Goal: Find specific page/section: Find specific page/section

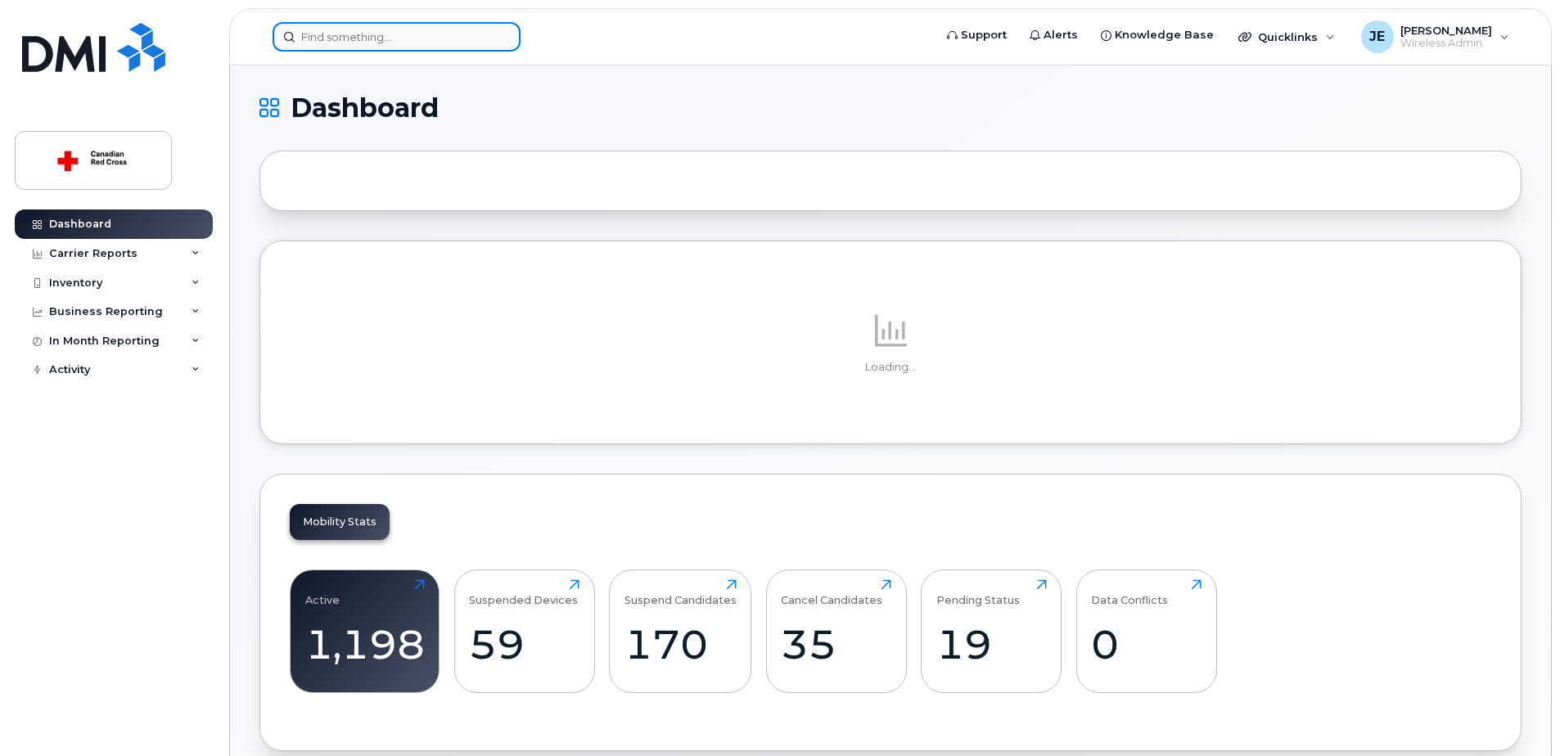
click at [319, 40] on input at bounding box center [397, 36] width 248 height 29
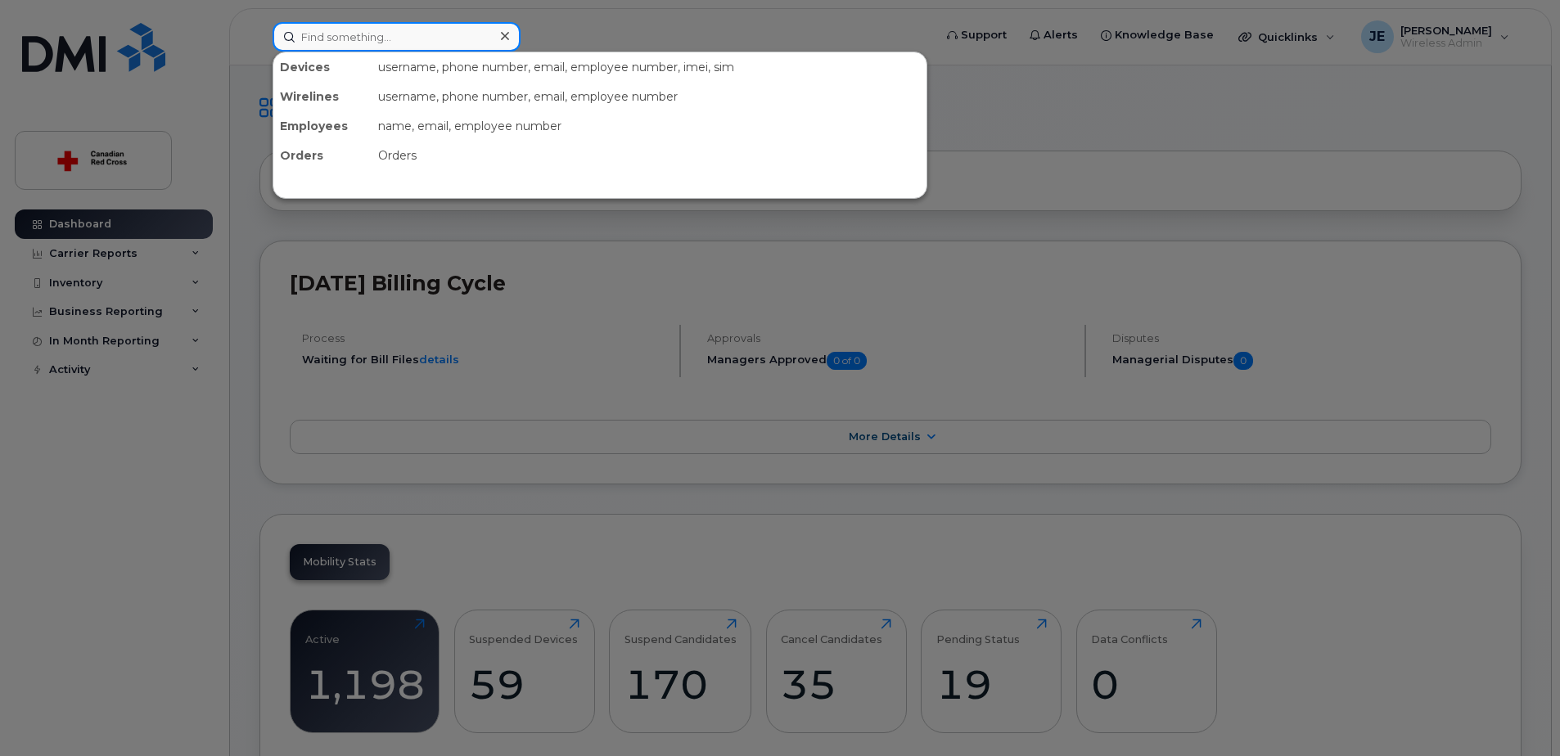
paste input "[PHONE_NUMBER]"
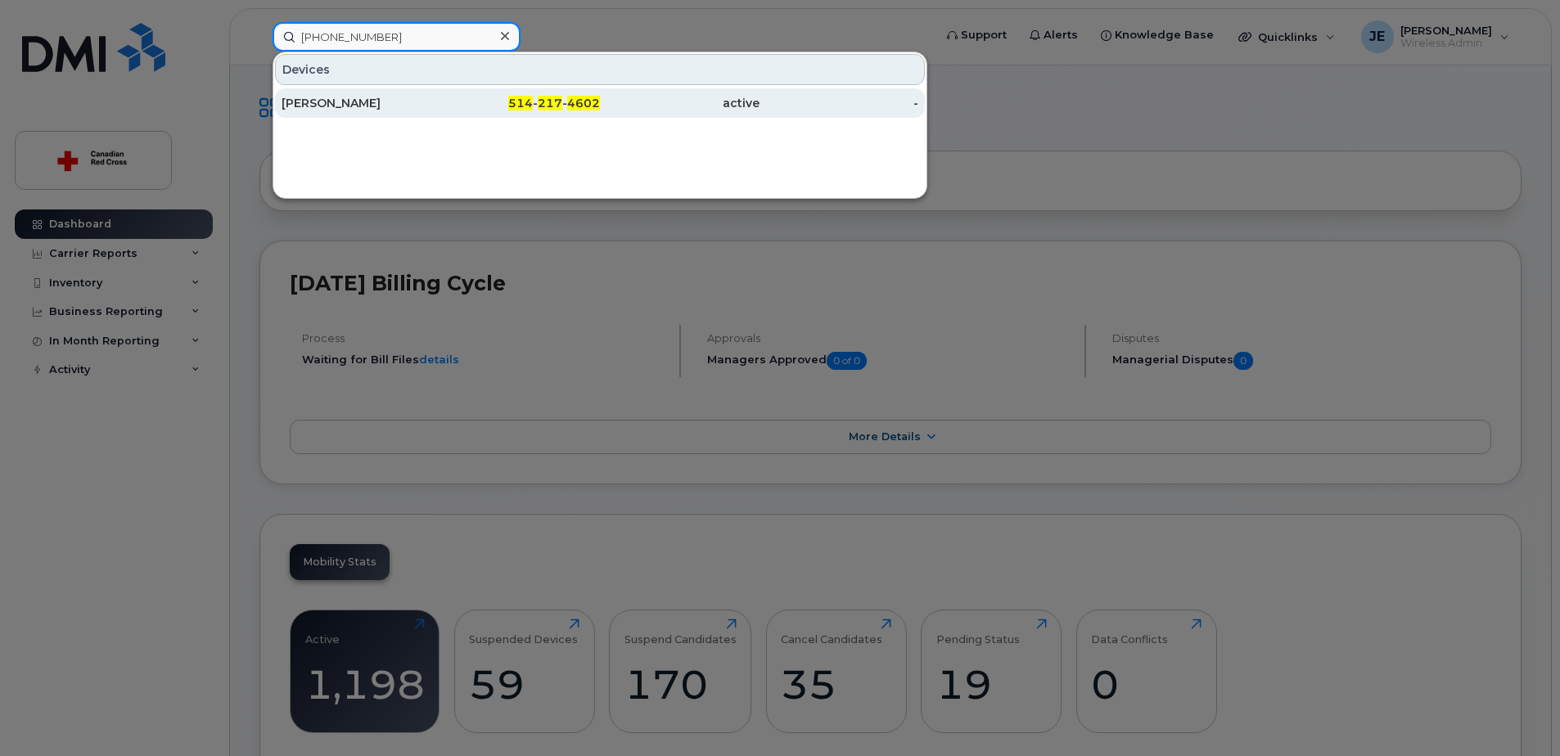
type input "[PHONE_NUMBER]"
click at [345, 103] on div "Gabriel Larivière" at bounding box center [362, 103] width 160 height 16
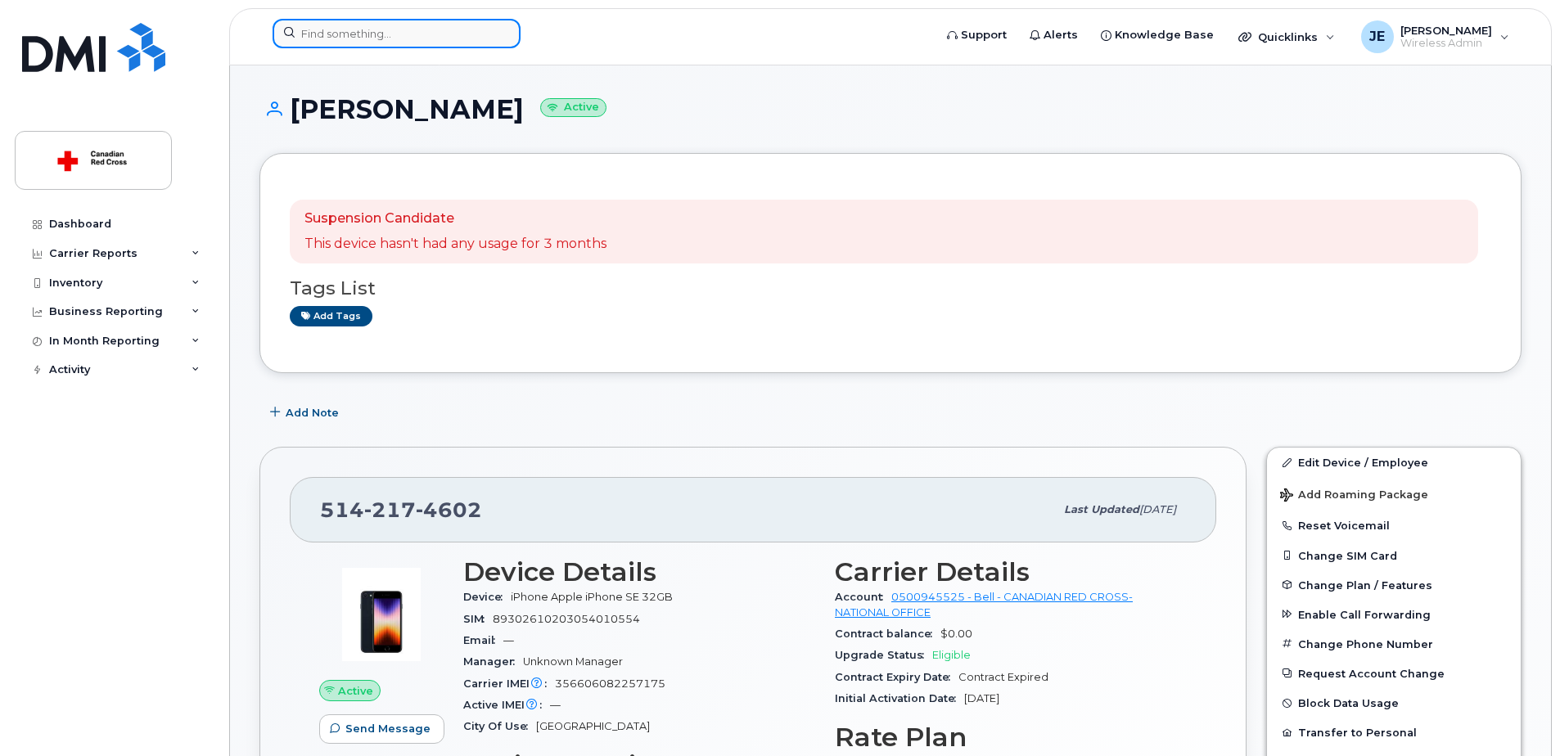
click at [354, 43] on input at bounding box center [397, 33] width 248 height 29
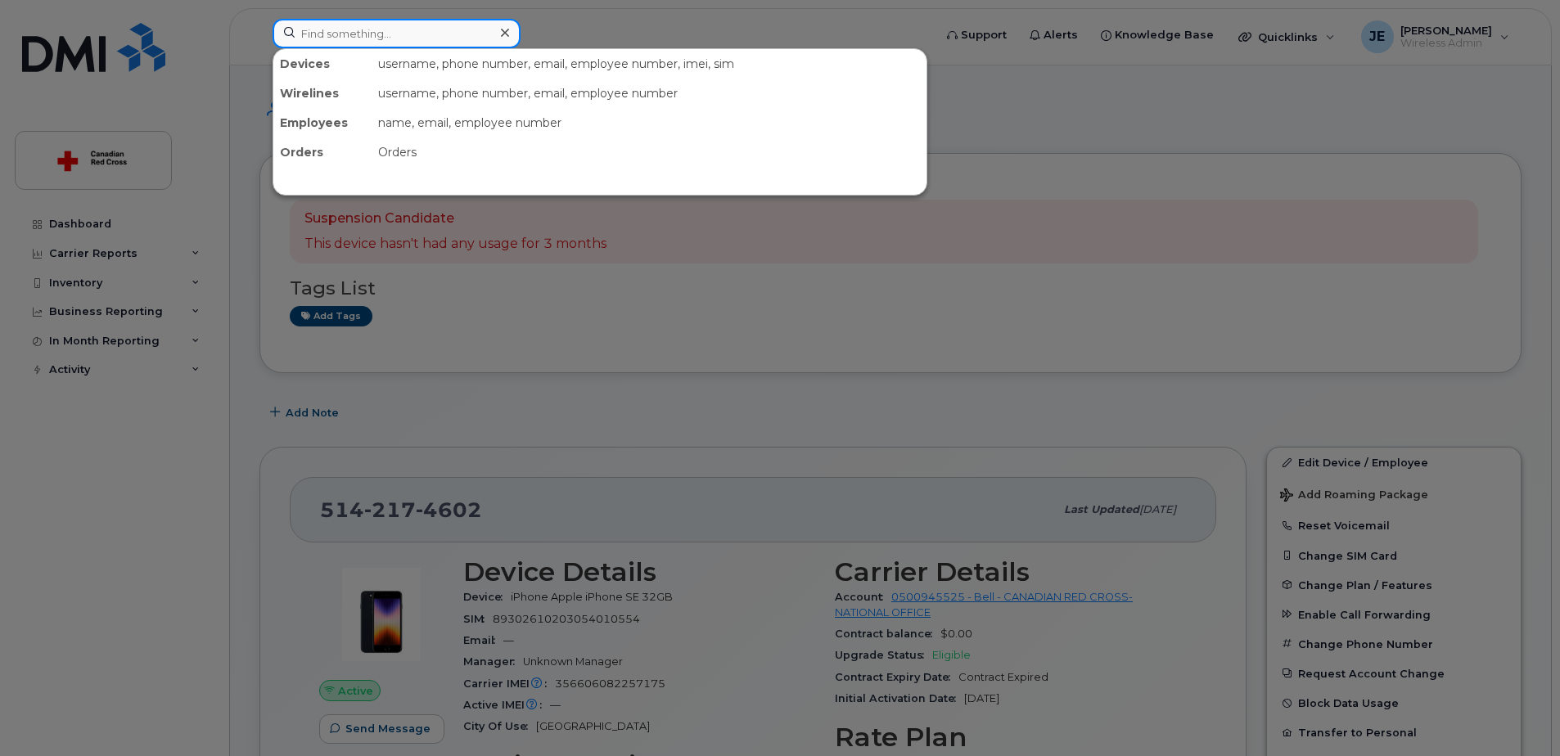
paste input "709 725 1246"
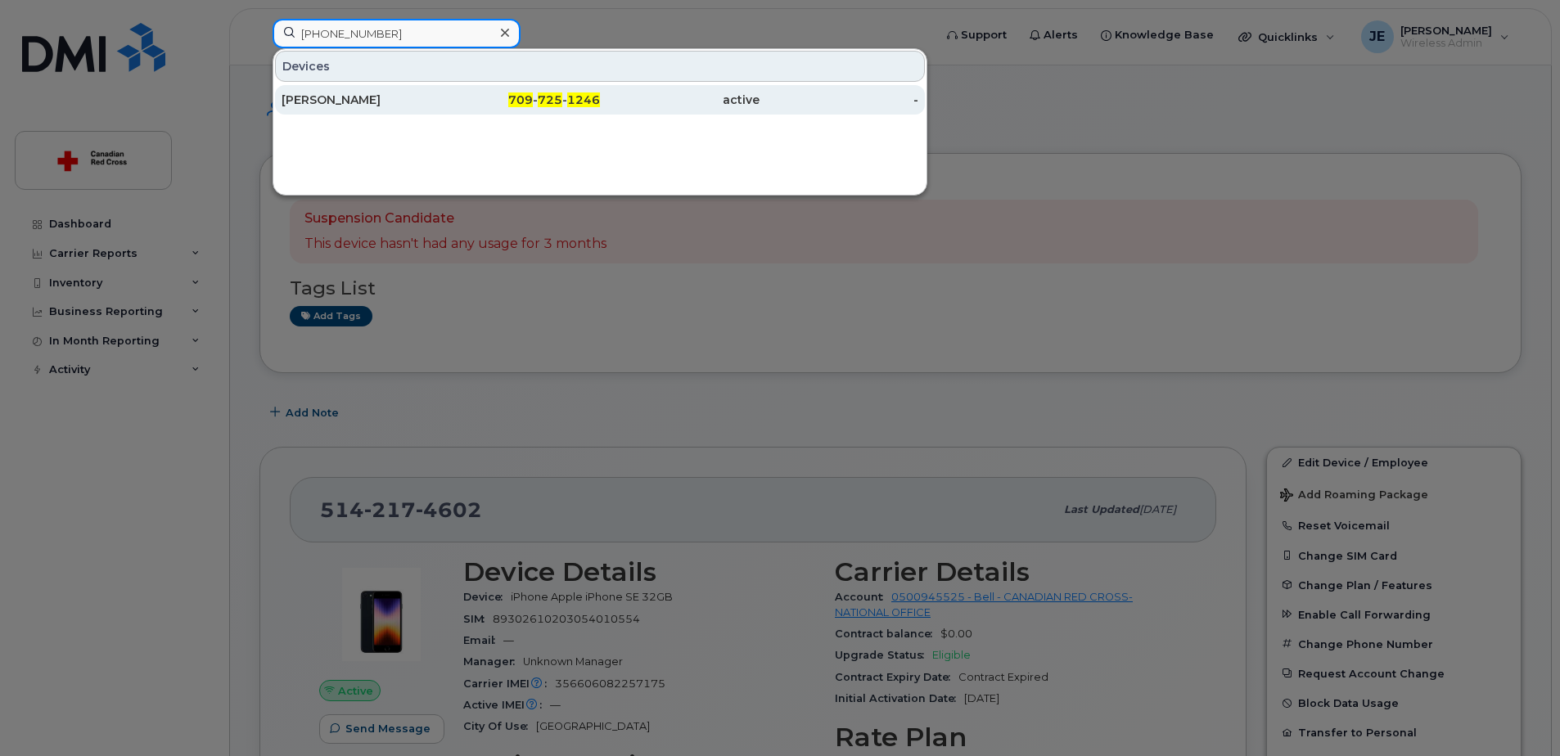
type input "709 725 1246"
click at [348, 103] on div "Brieanna Angel" at bounding box center [362, 100] width 160 height 16
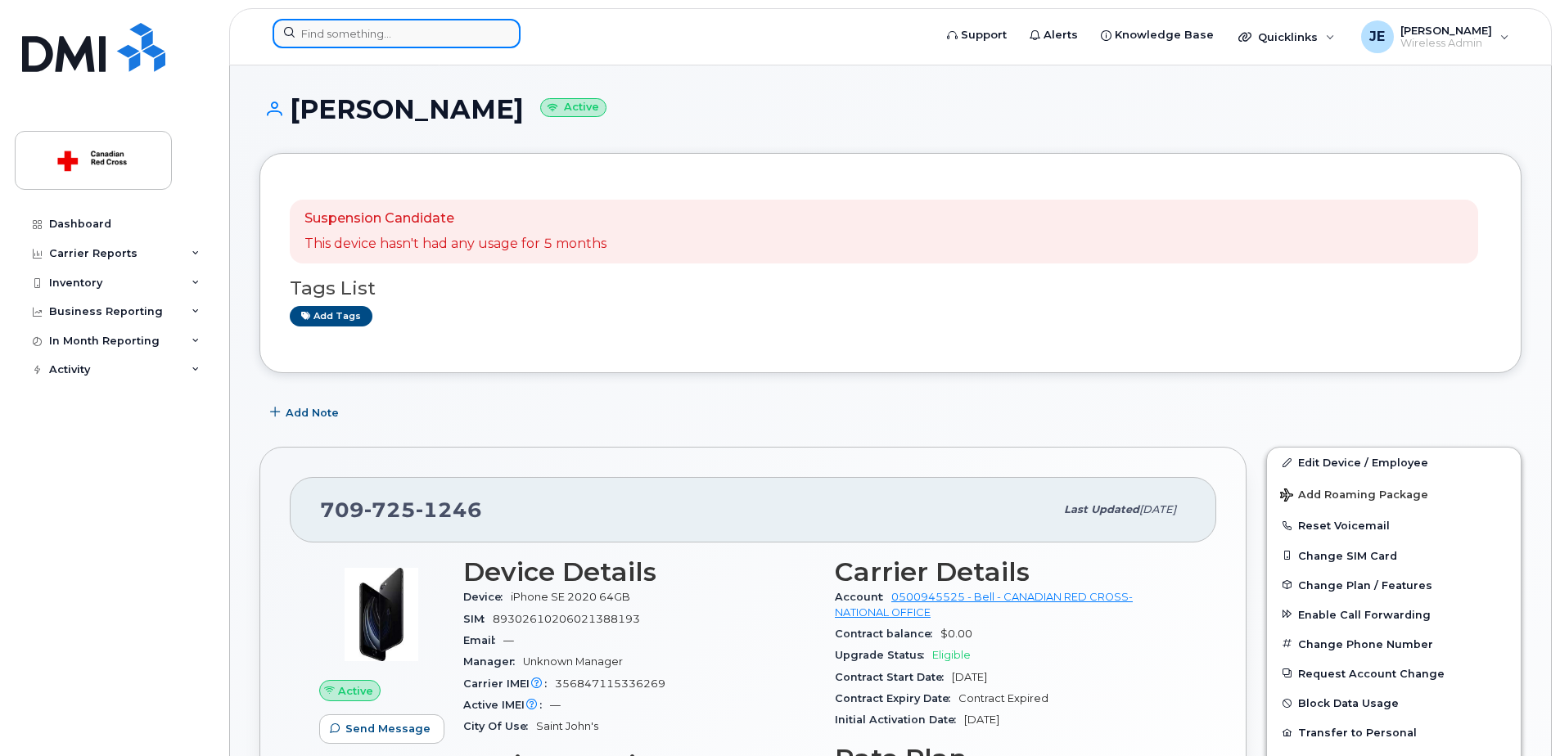
click at [367, 34] on input at bounding box center [397, 33] width 248 height 29
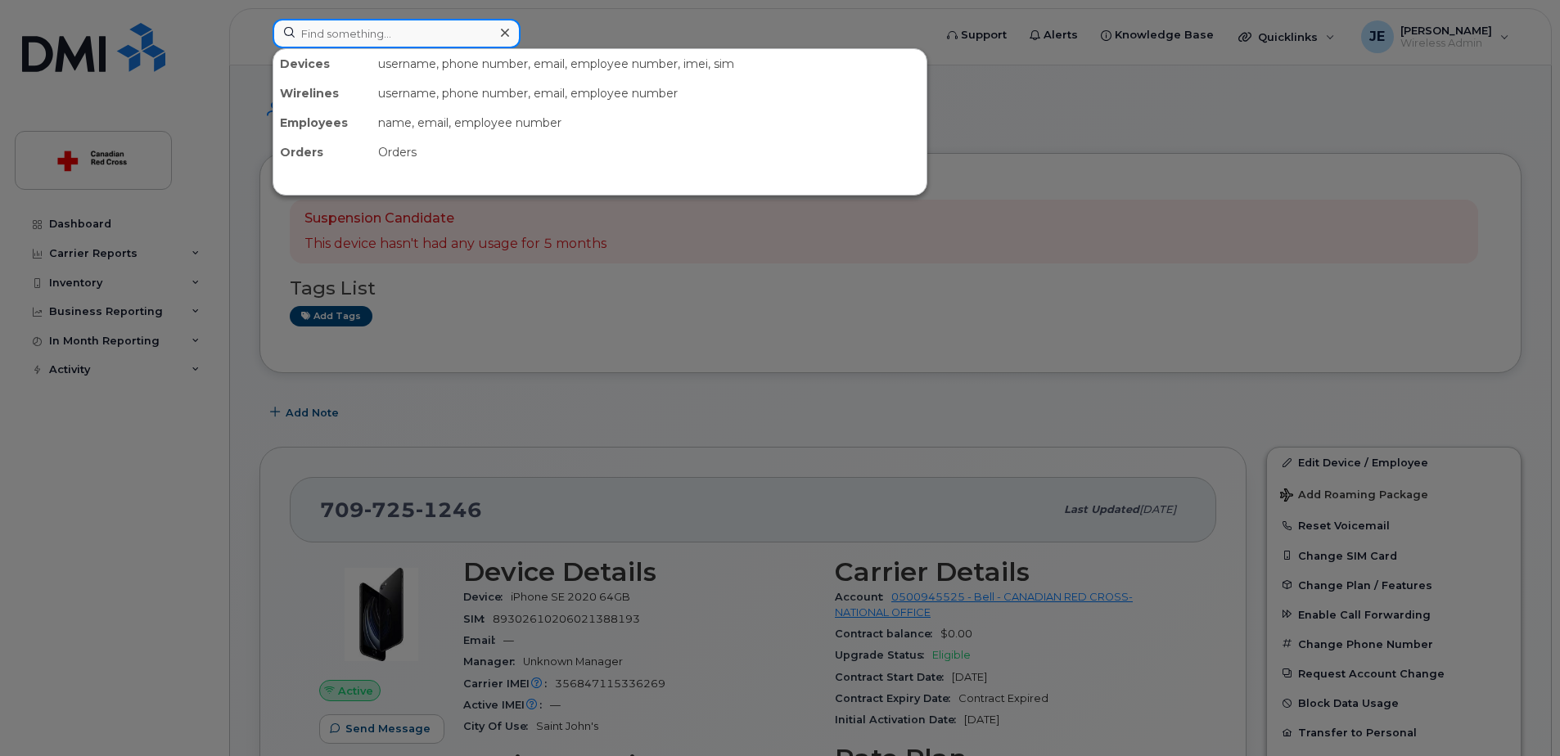
paste input "250 858 4690"
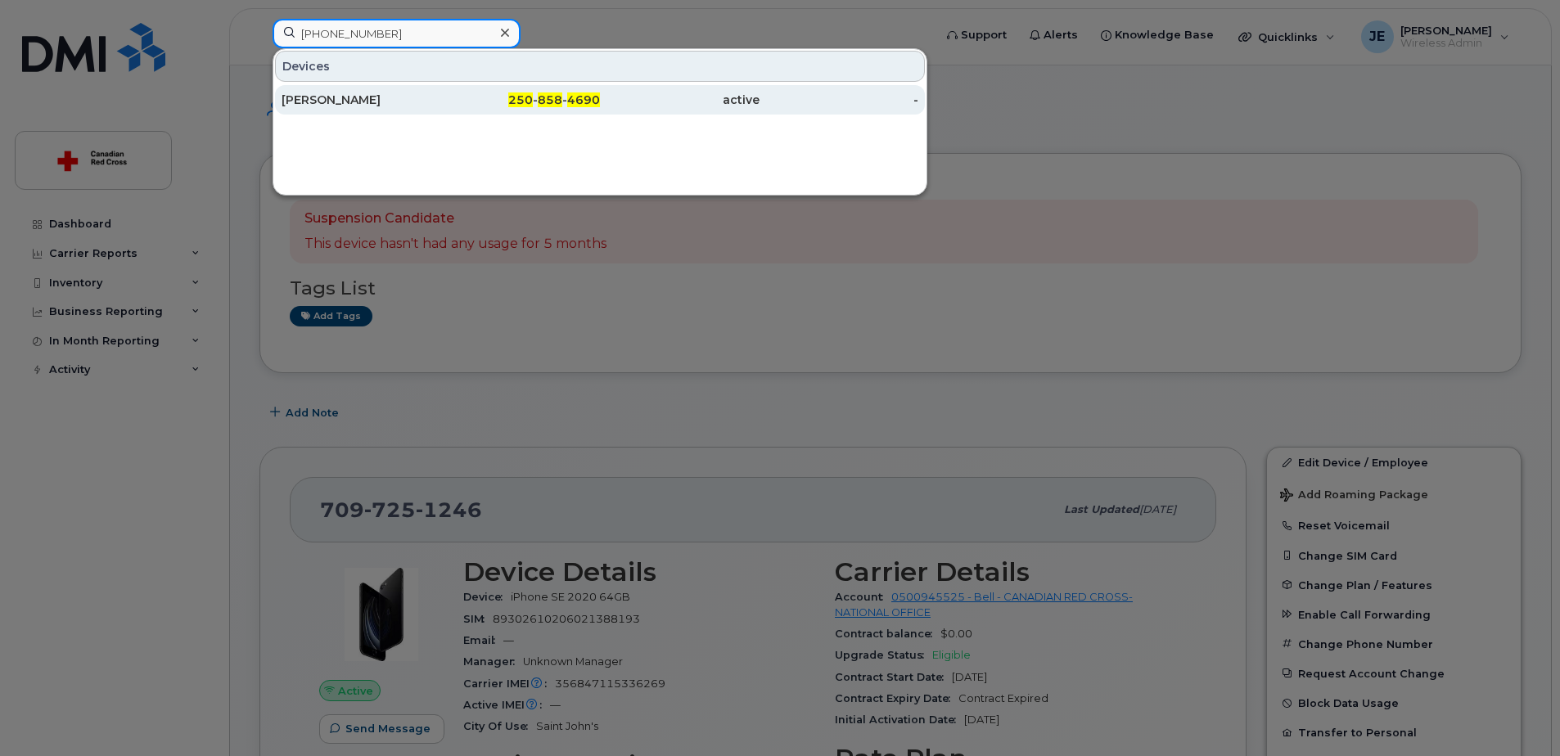
type input "250 858 4690"
click at [402, 94] on div "Katherine Stene" at bounding box center [362, 100] width 160 height 16
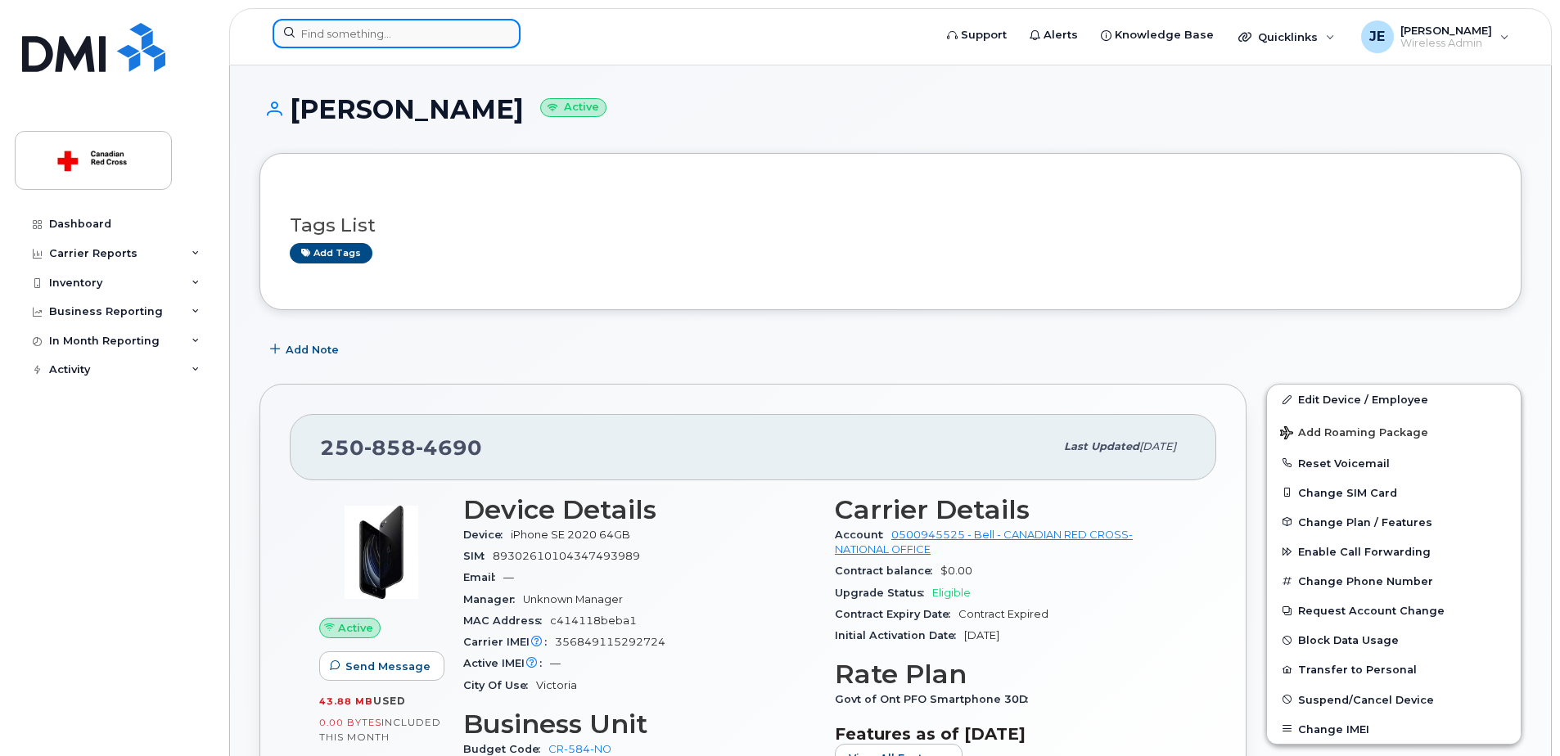
click at [399, 43] on input at bounding box center [397, 33] width 248 height 29
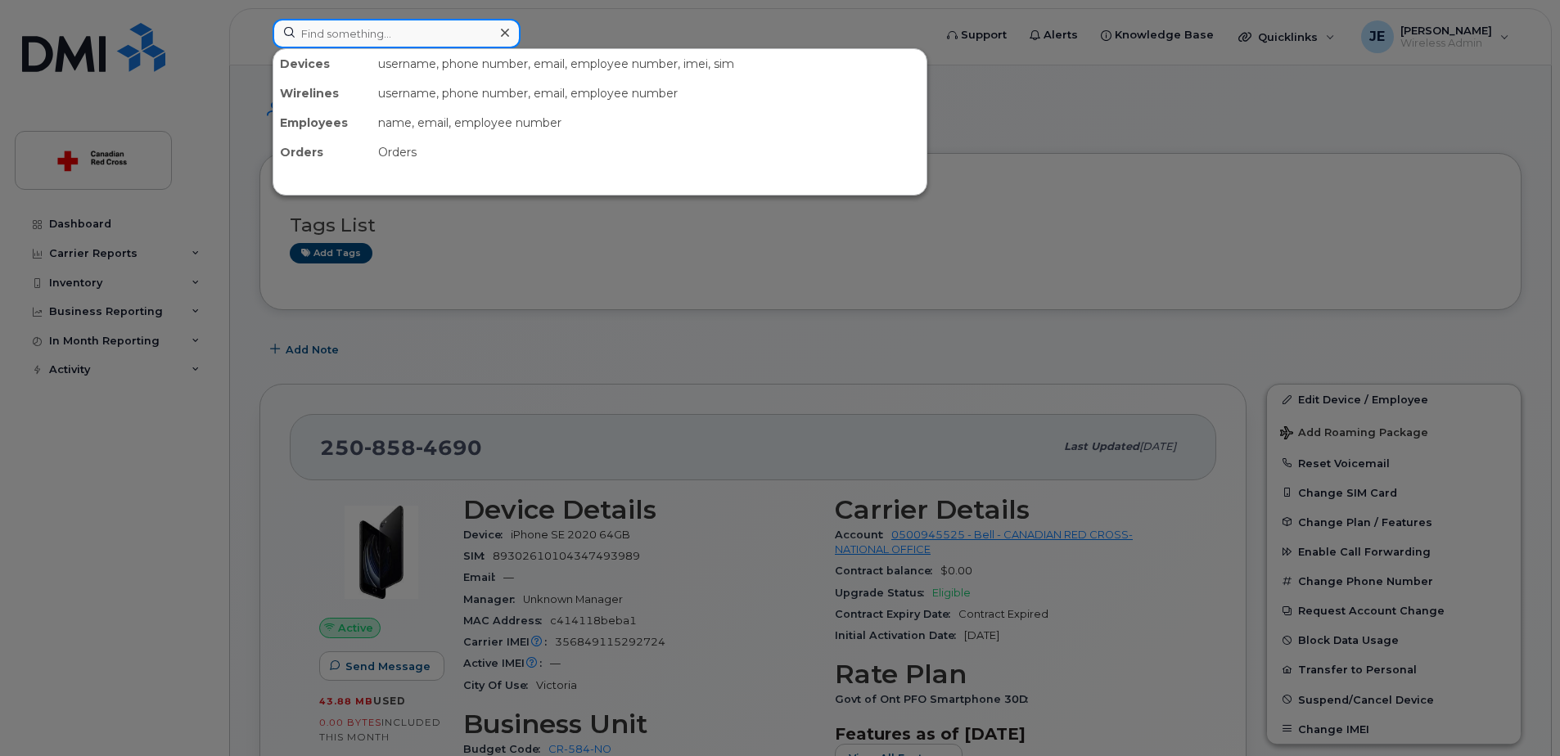
paste input "Arlene Lehto"
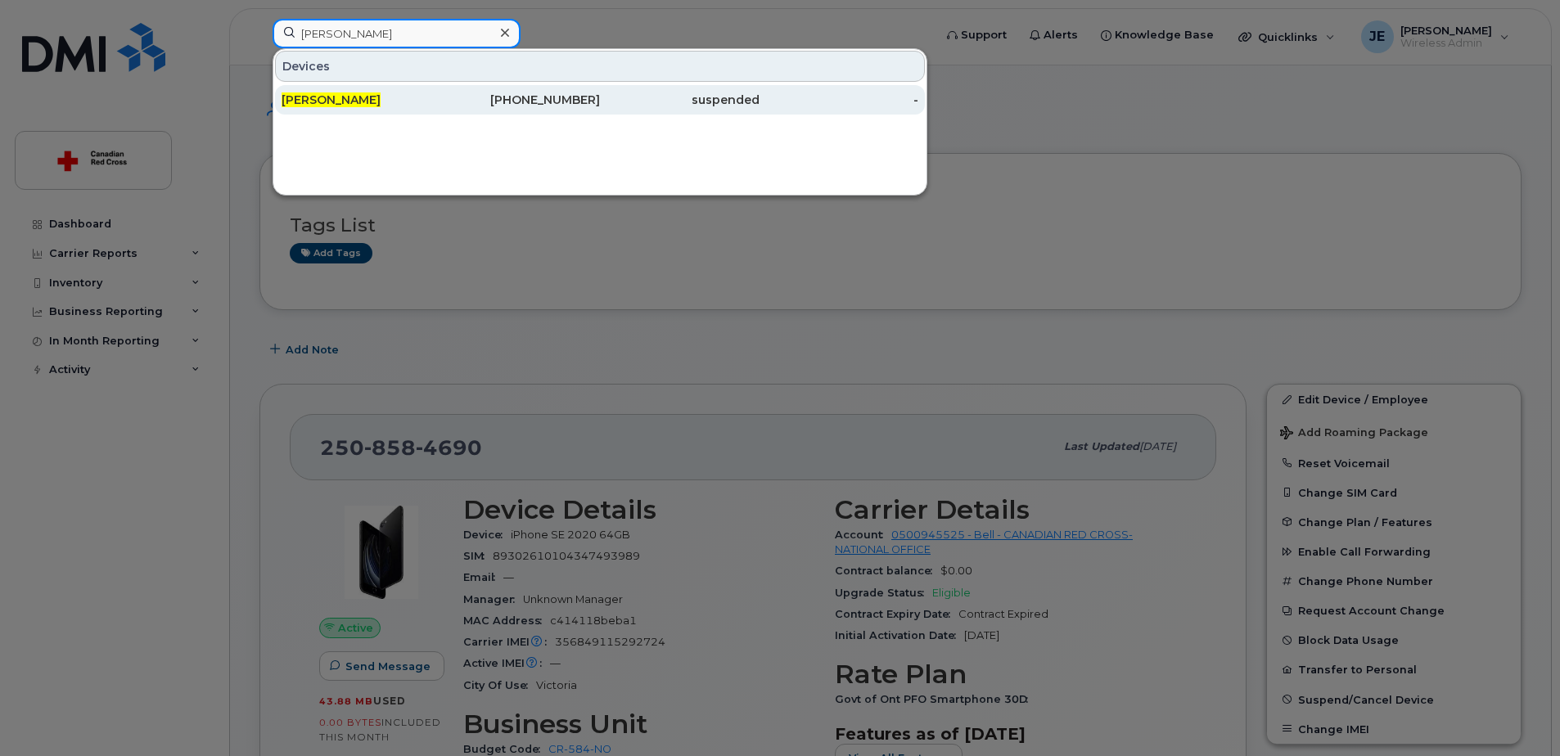
type input "Arlene Lehto"
click at [368, 94] on div "Arlene Lehto" at bounding box center [362, 100] width 160 height 16
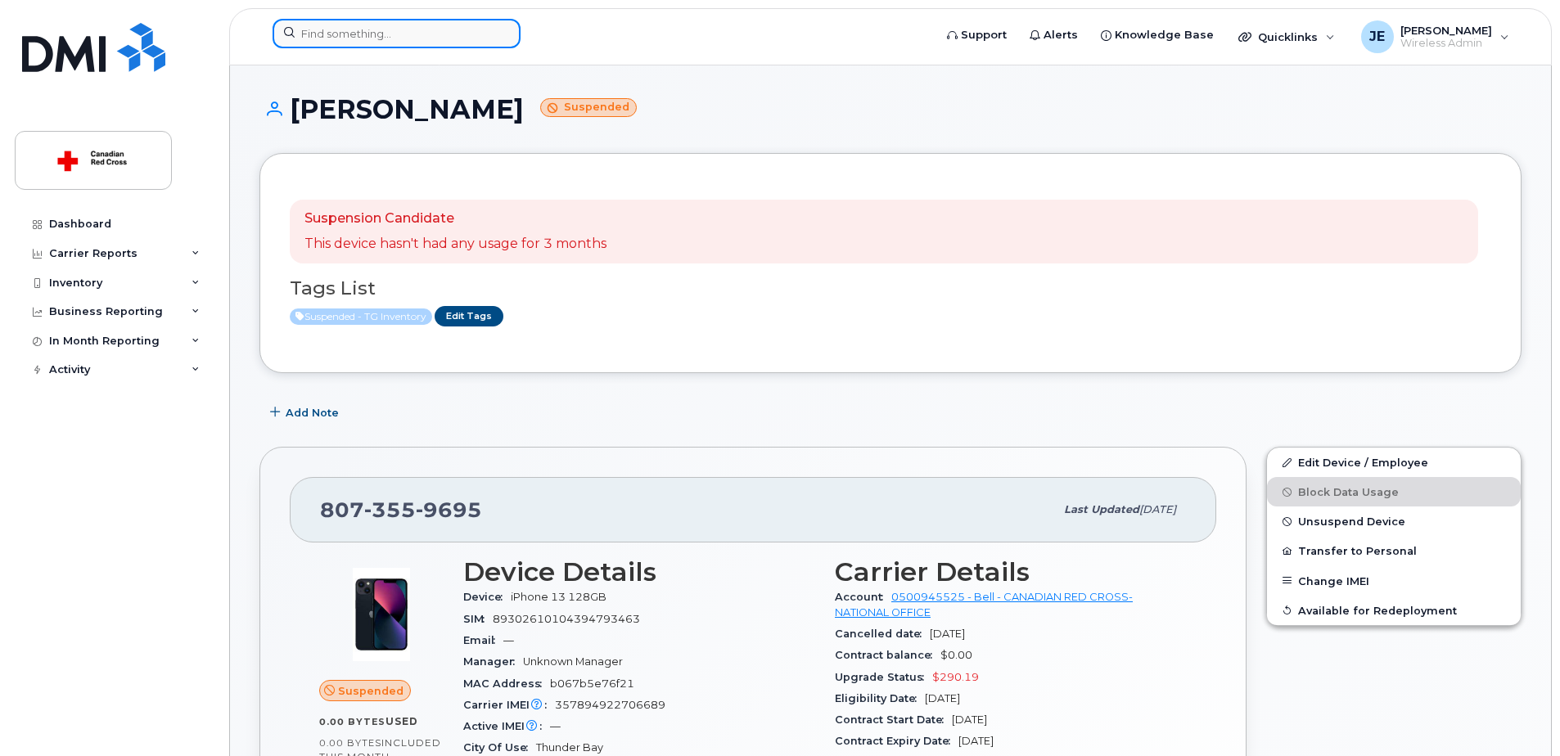
click at [356, 47] on input at bounding box center [397, 33] width 248 height 29
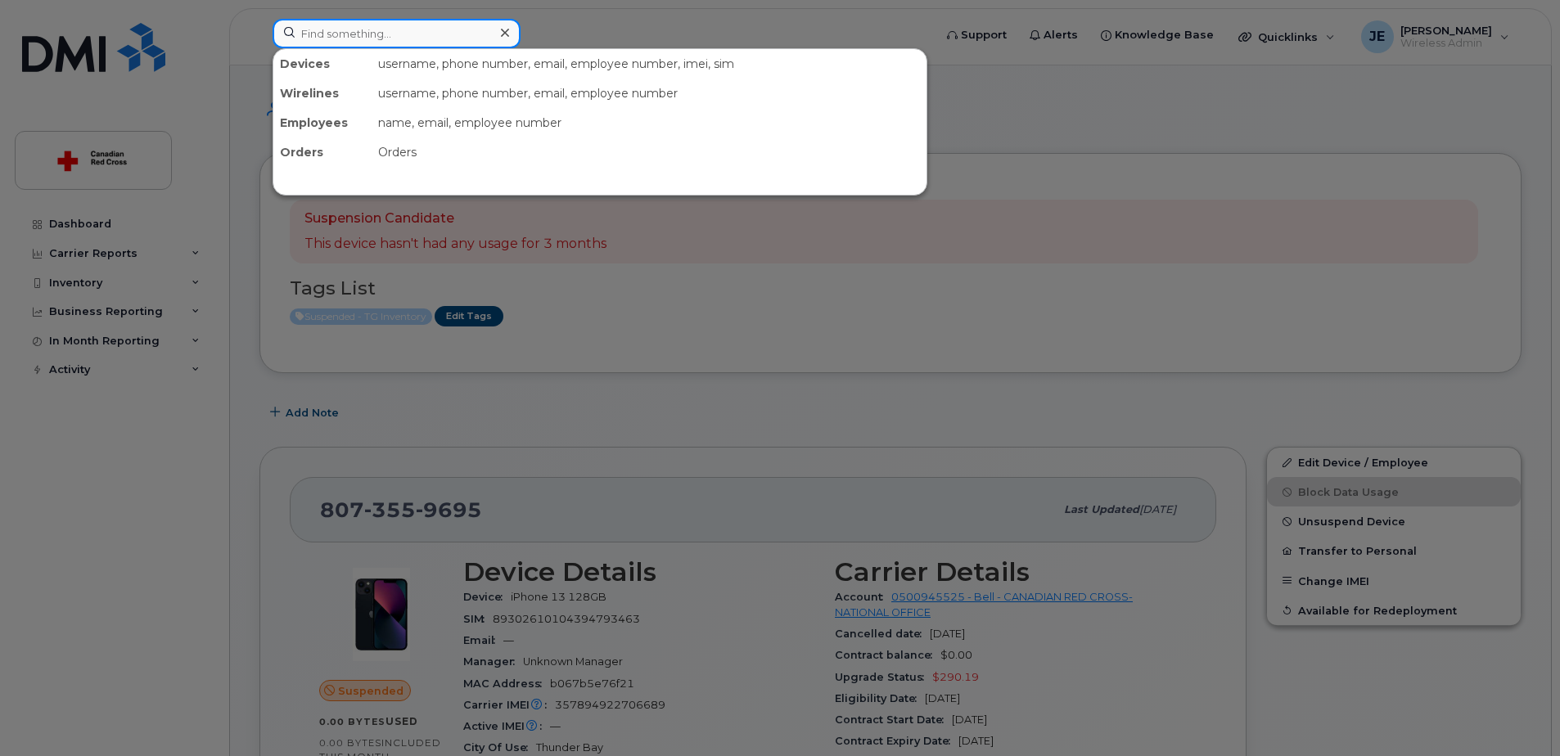
click at [354, 39] on input at bounding box center [397, 33] width 248 height 29
paste input "587 919 5093"
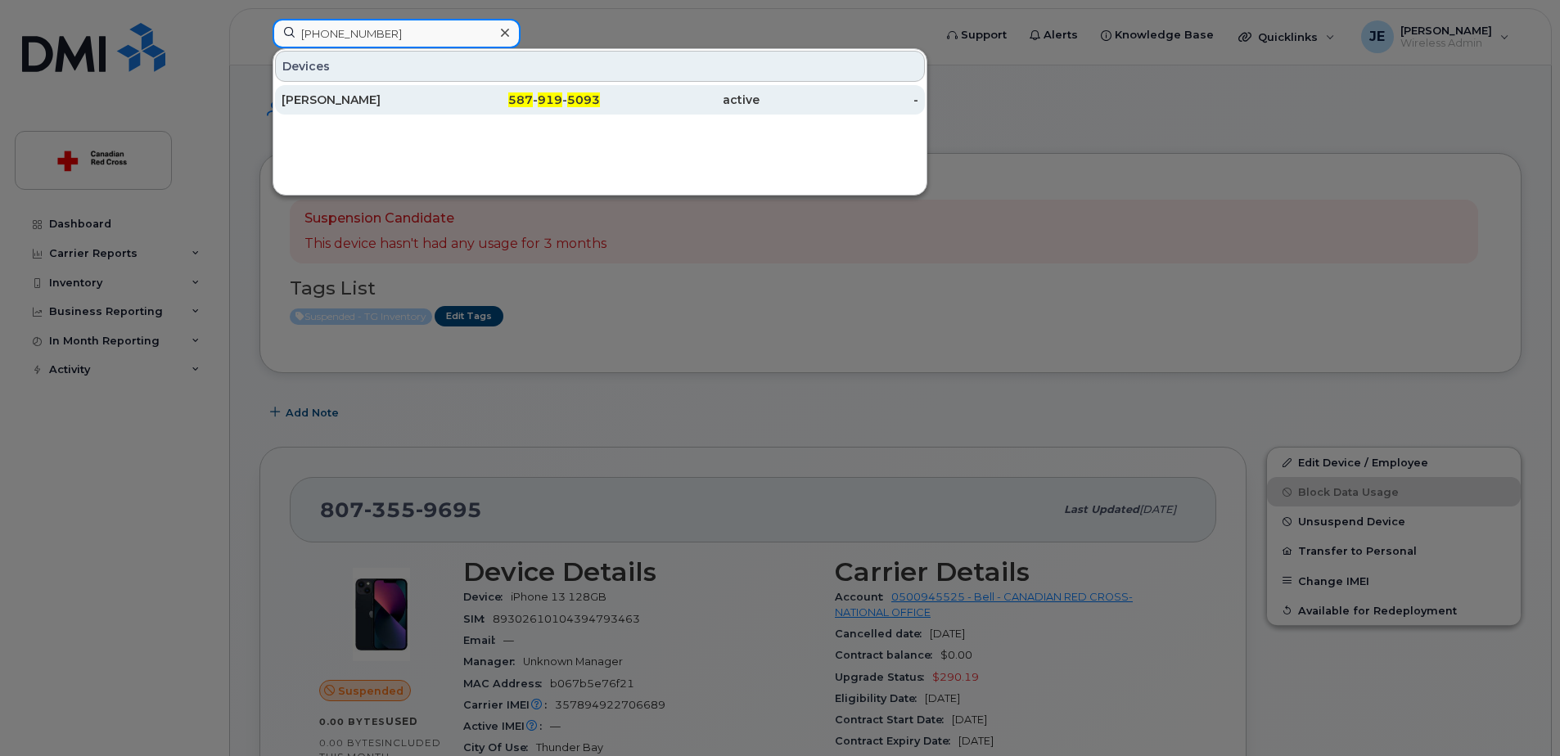
type input "587 919 5093"
click at [362, 98] on div "Richard Whalen" at bounding box center [362, 100] width 160 height 16
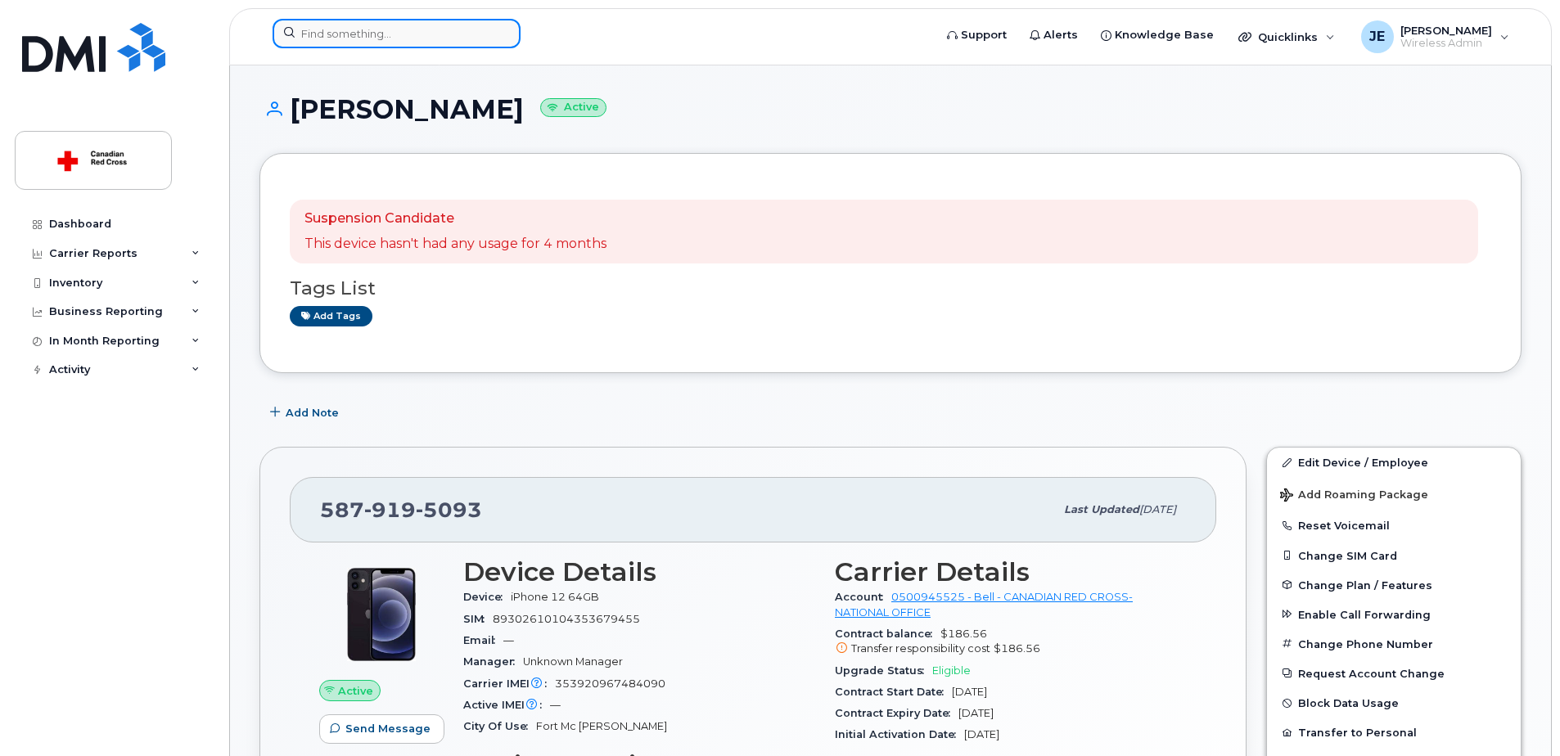
click at [406, 25] on input at bounding box center [397, 33] width 248 height 29
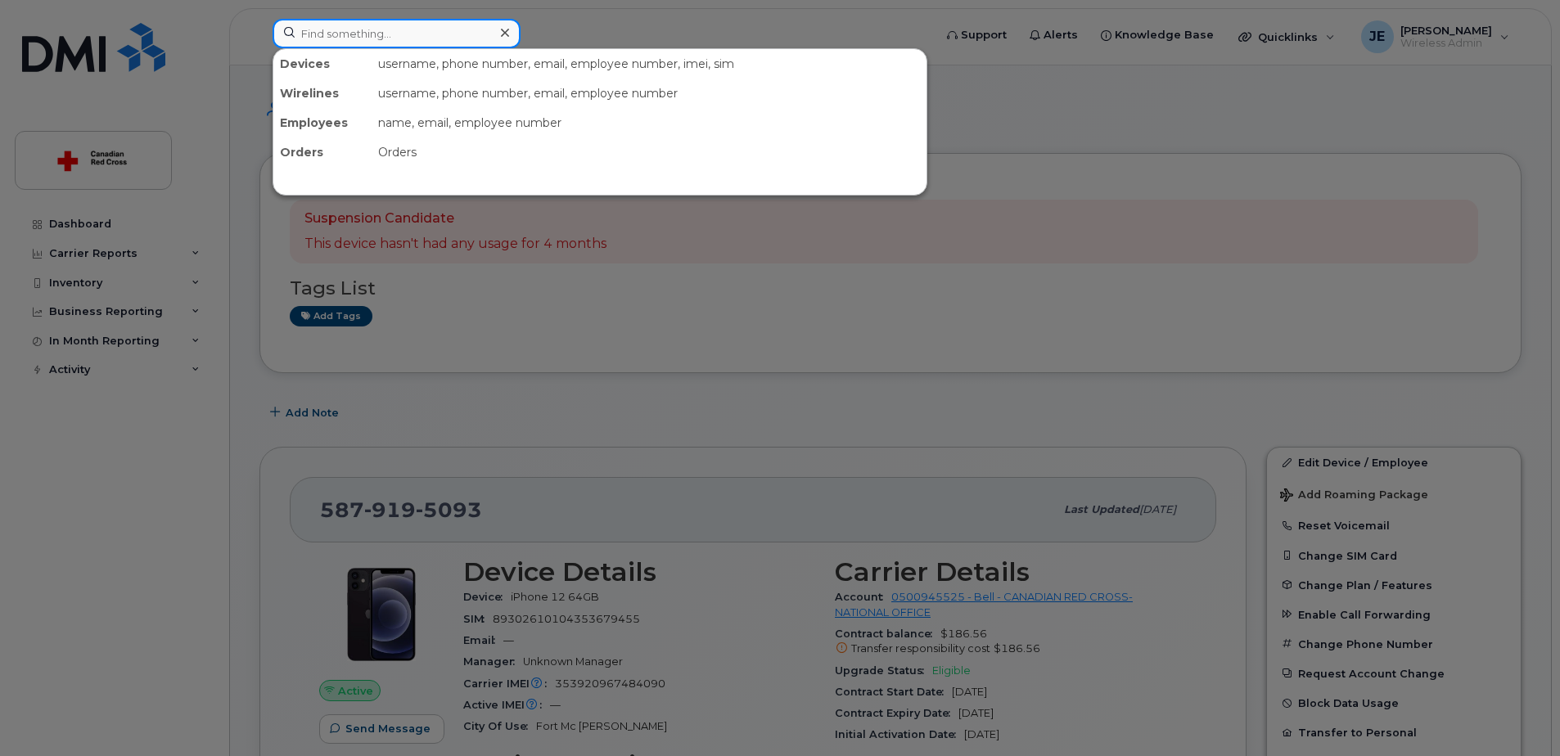
paste input "Richard Whalen"
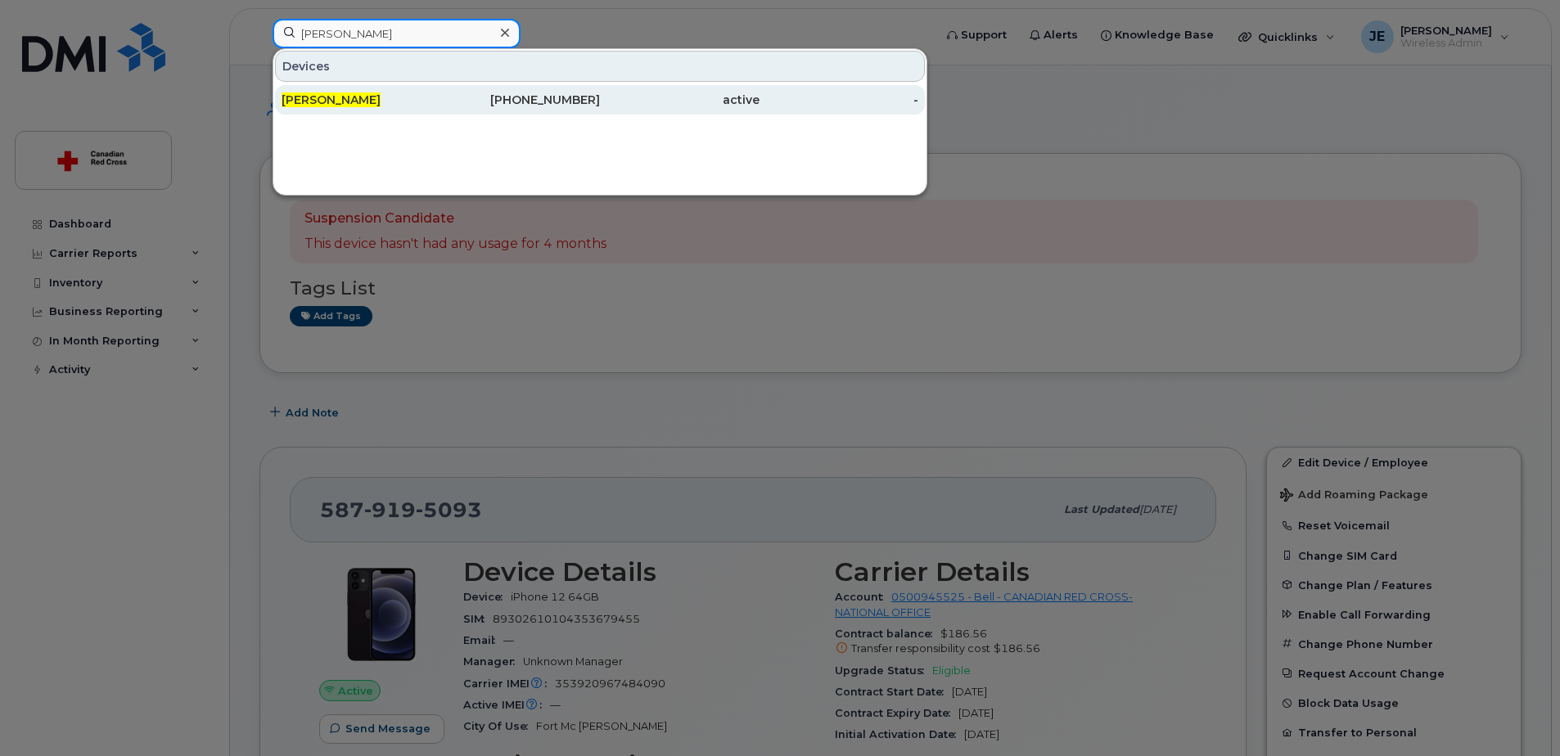
type input "Richard Whalen"
click at [459, 109] on div "587-919-5093" at bounding box center [521, 99] width 160 height 29
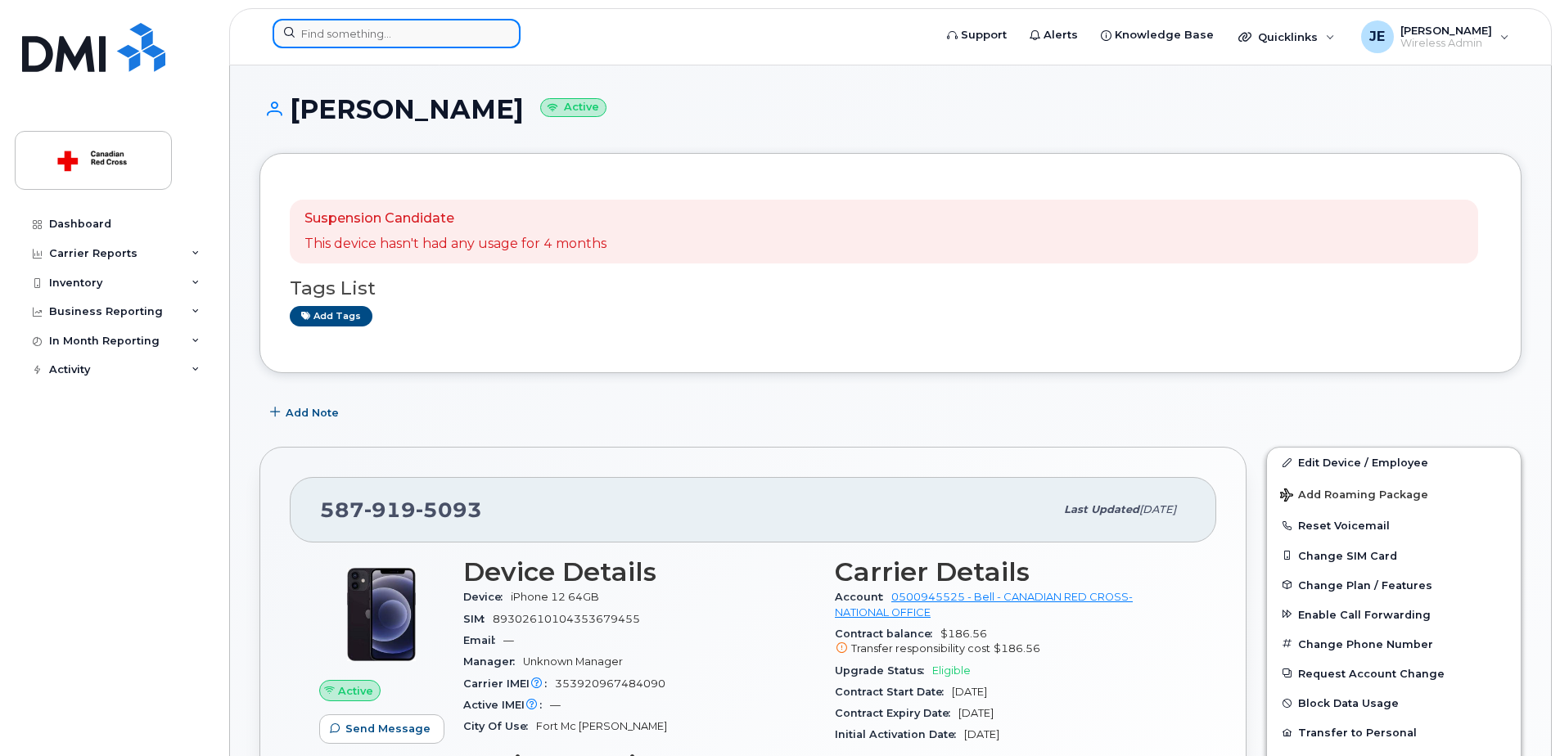
click at [357, 36] on input at bounding box center [397, 33] width 248 height 29
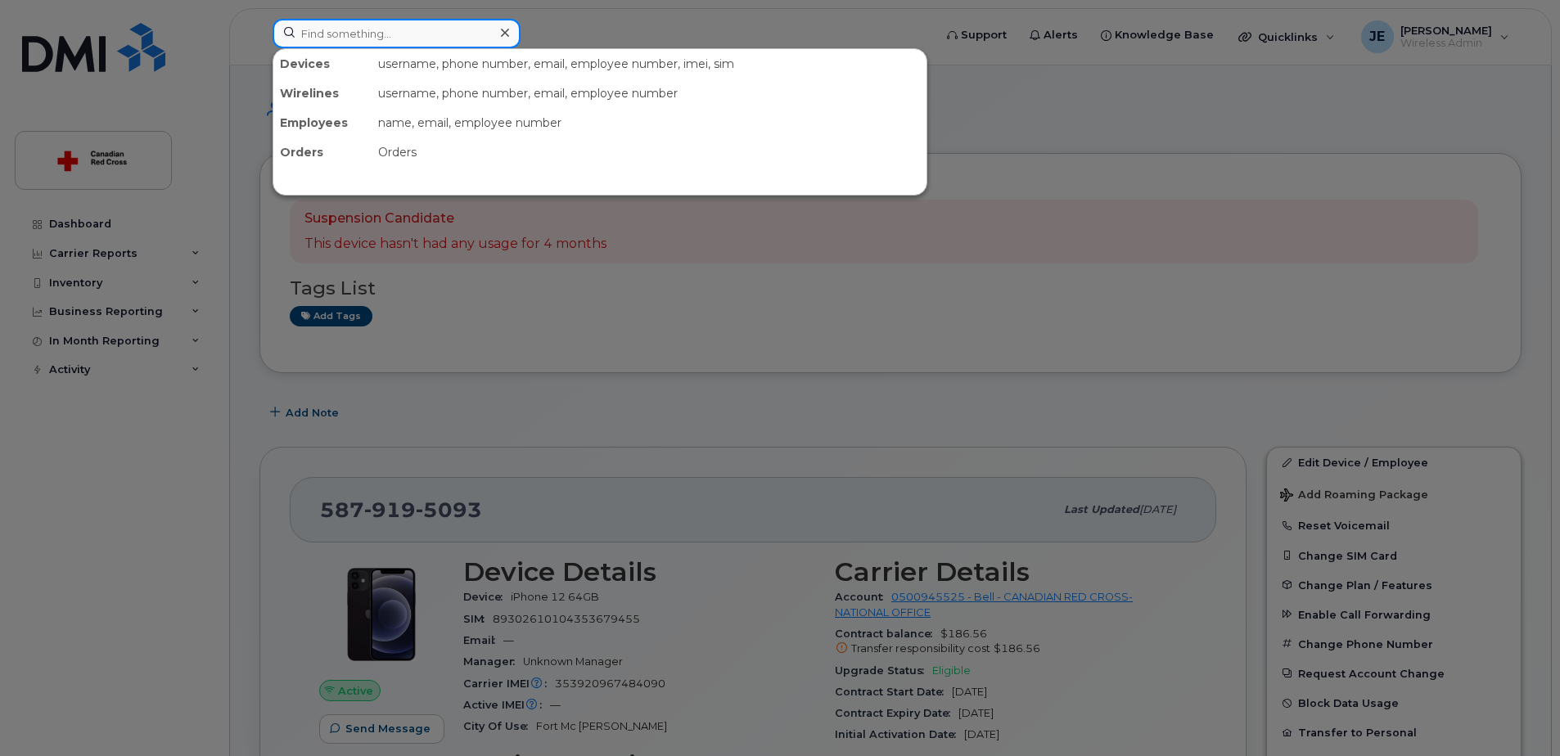
paste input "Jennifer Kleinsteuber"
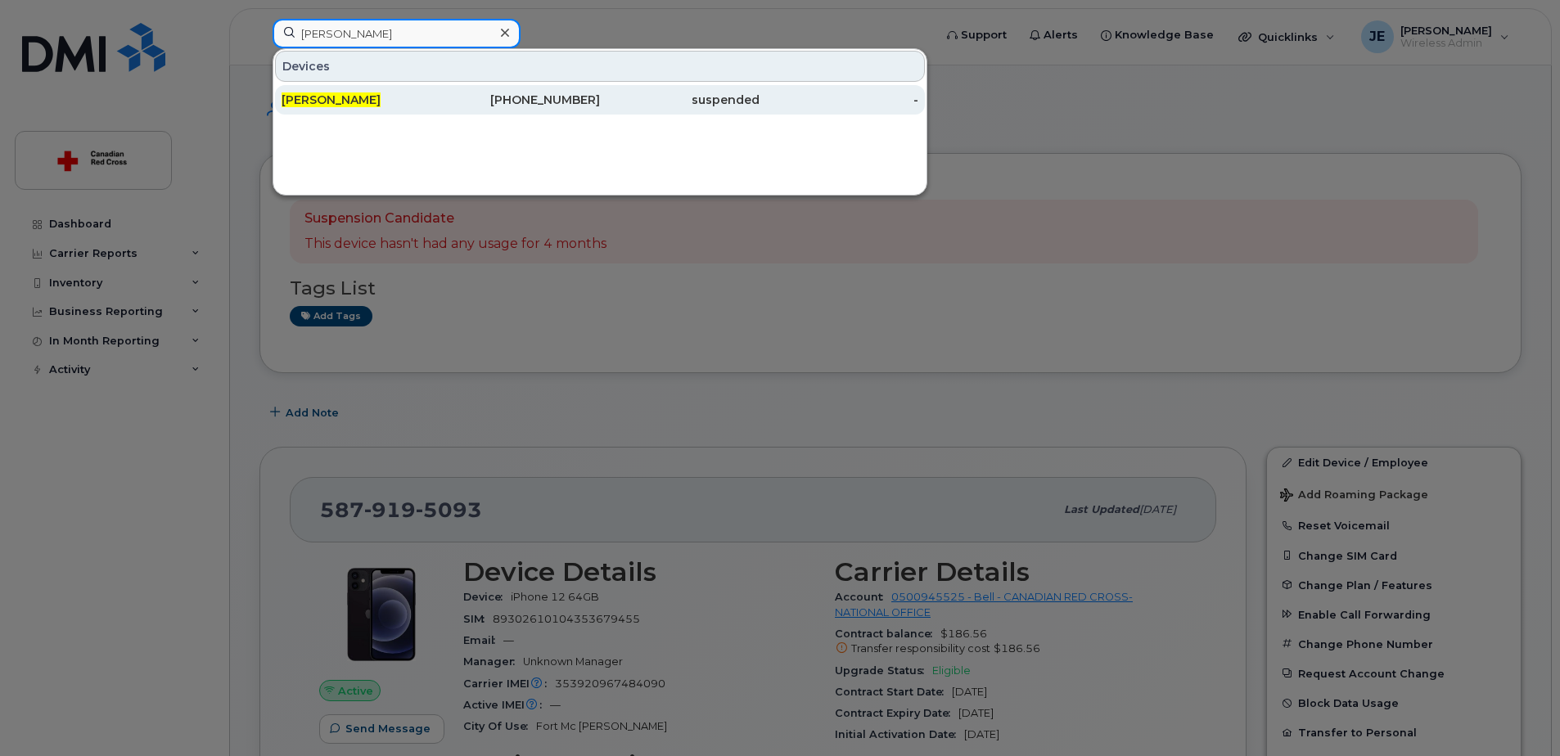
type input "Jennifer Kleinsteuber"
click at [370, 93] on span "Jennifer Kleinsteuber" at bounding box center [331, 99] width 99 height 15
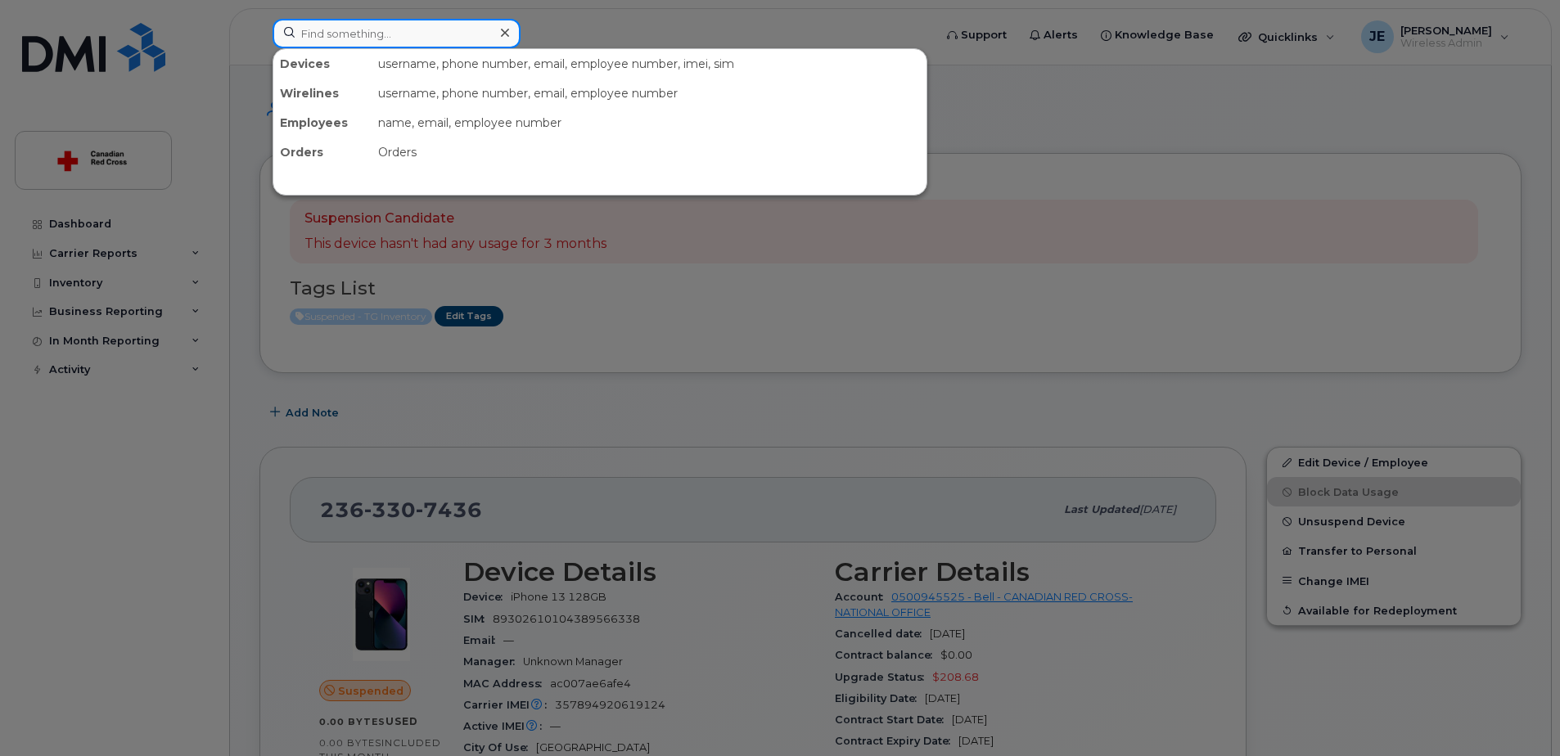
click at [381, 37] on input at bounding box center [397, 33] width 248 height 29
paste input "[PHONE_NUMBER]"
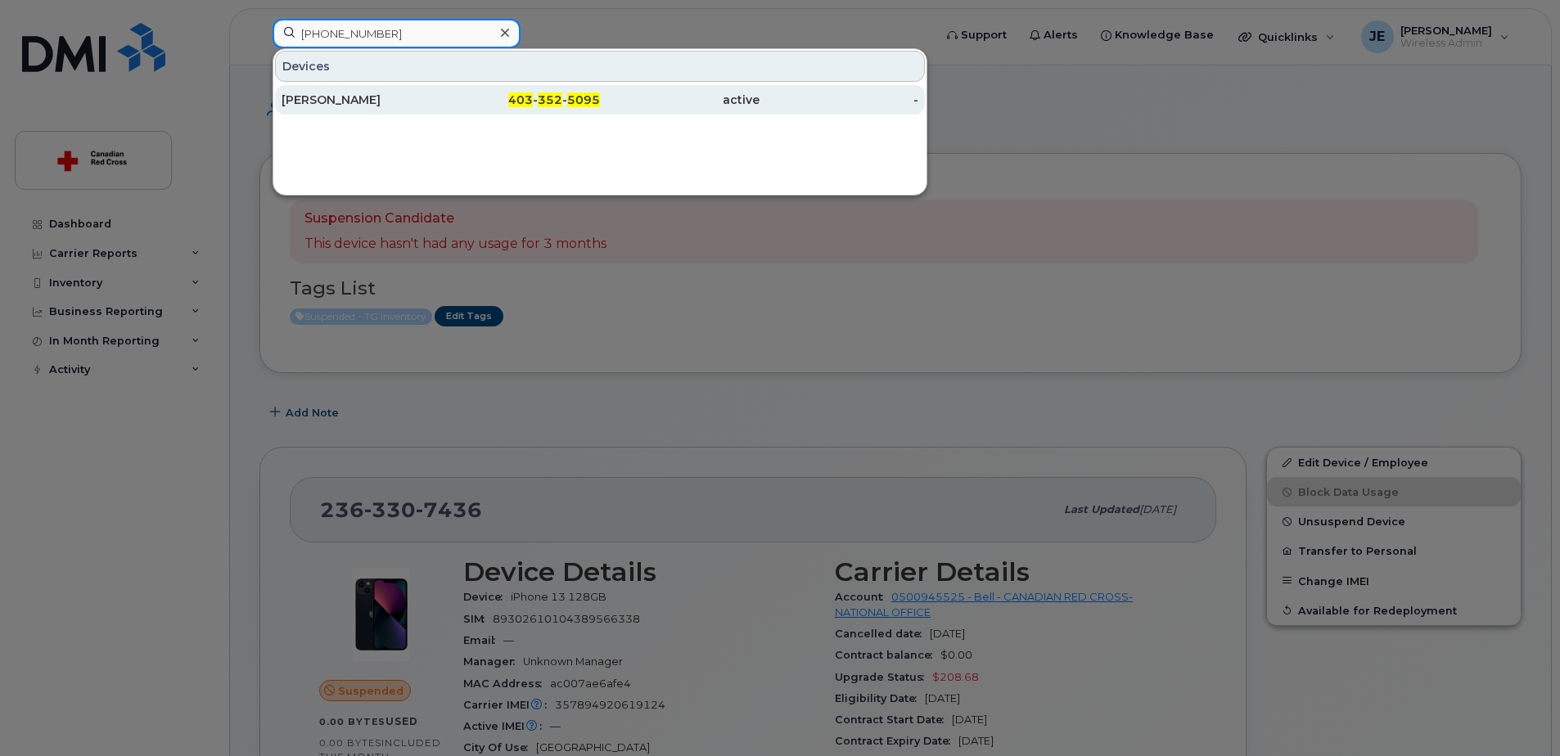
type input "[PHONE_NUMBER]"
click at [357, 97] on div "Emily Kearns" at bounding box center [362, 100] width 160 height 16
